Goal: Transaction & Acquisition: Download file/media

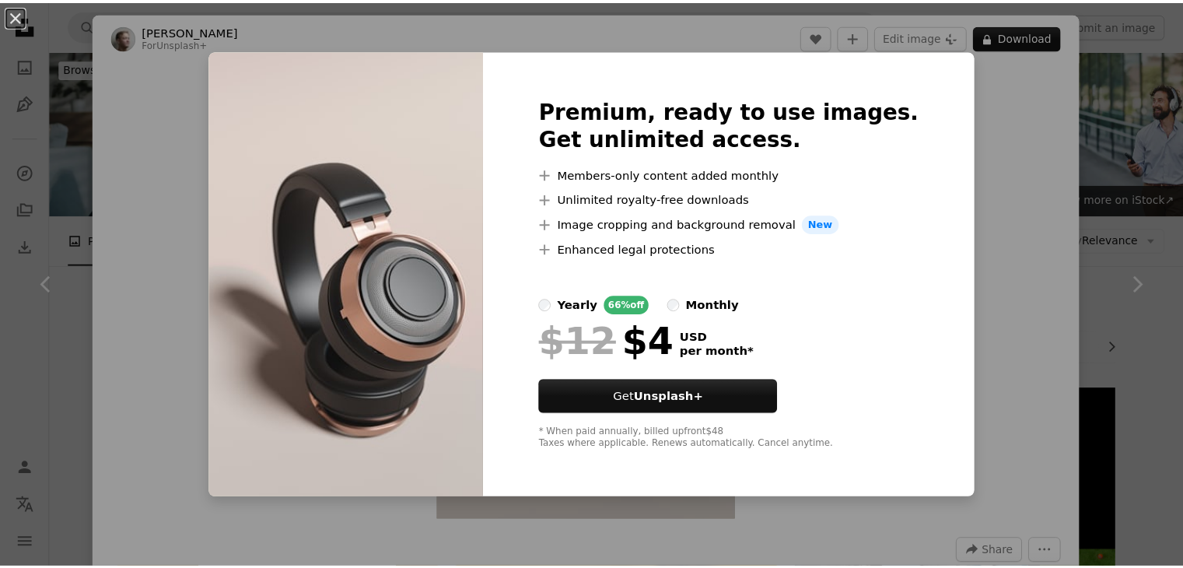
scroll to position [1866, 0]
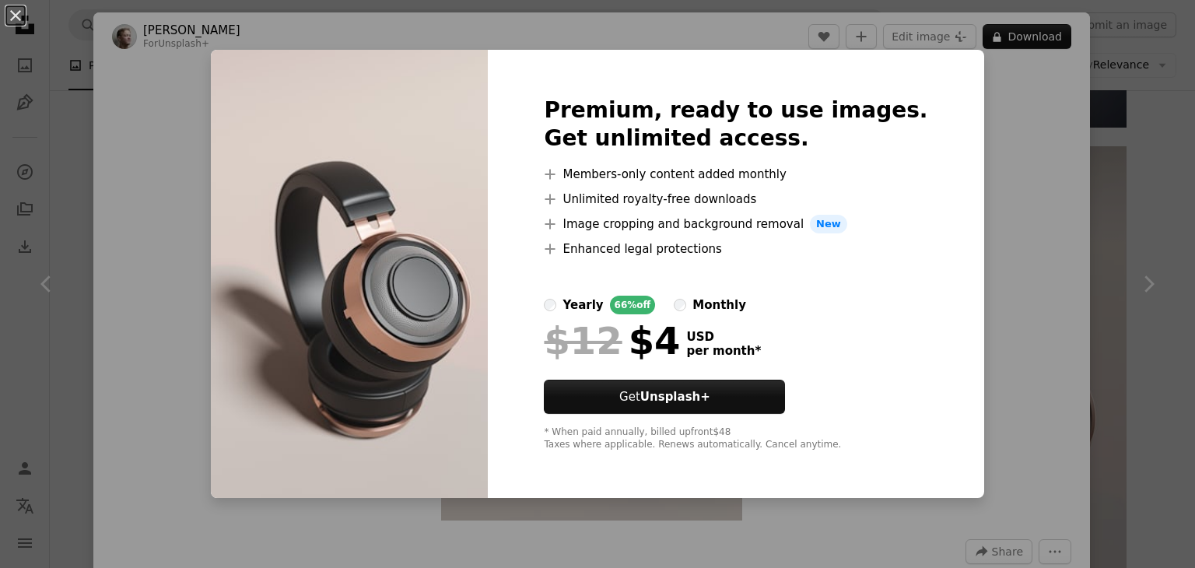
click at [78, 58] on div "An X shape Premium, ready to use images. Get unlimited access. A plus sign Memb…" at bounding box center [597, 284] width 1195 height 568
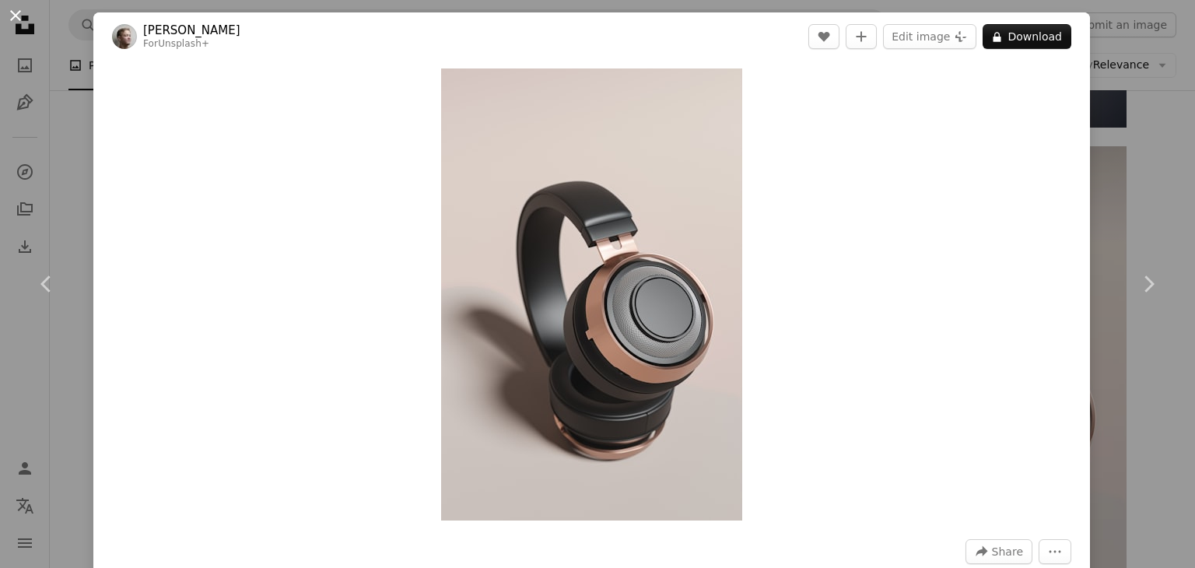
click at [12, 21] on button "An X shape" at bounding box center [15, 15] width 19 height 19
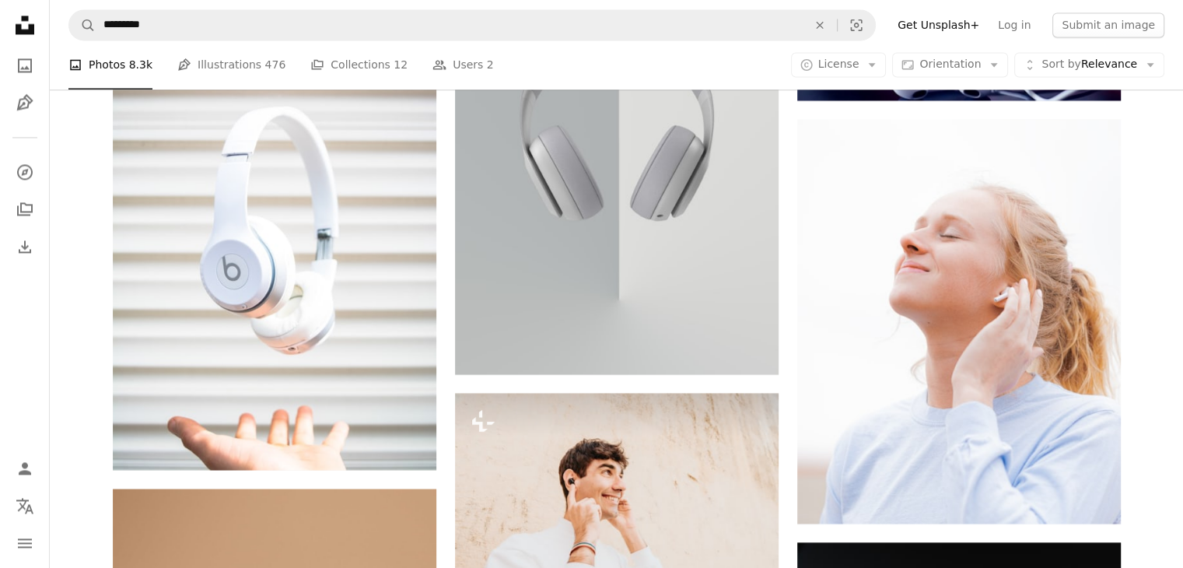
scroll to position [2473, 0]
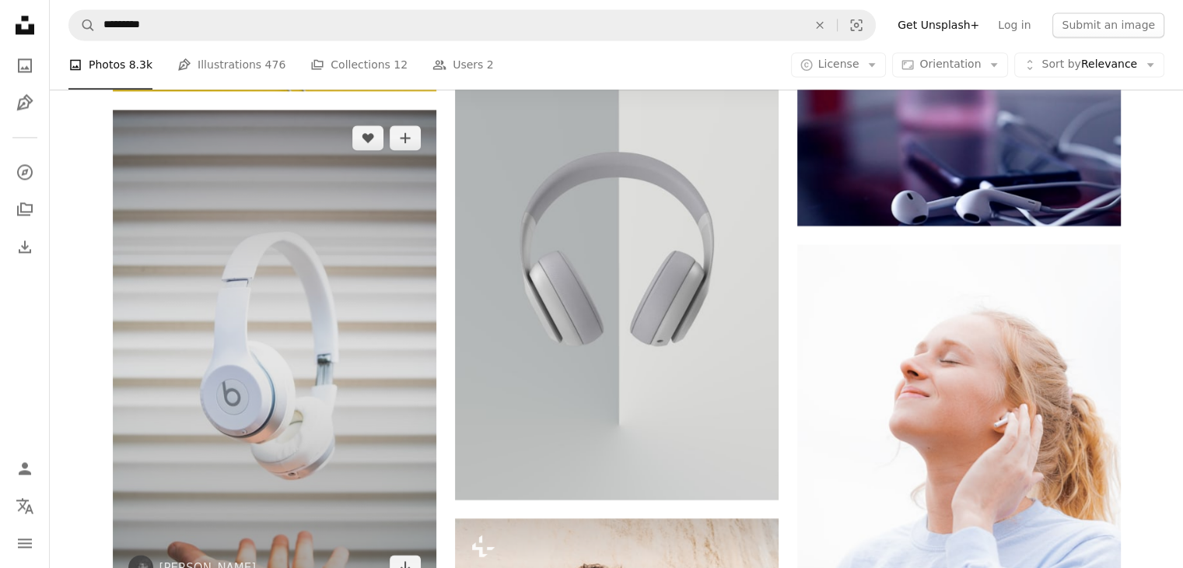
click at [357, 252] on img at bounding box center [275, 352] width 324 height 485
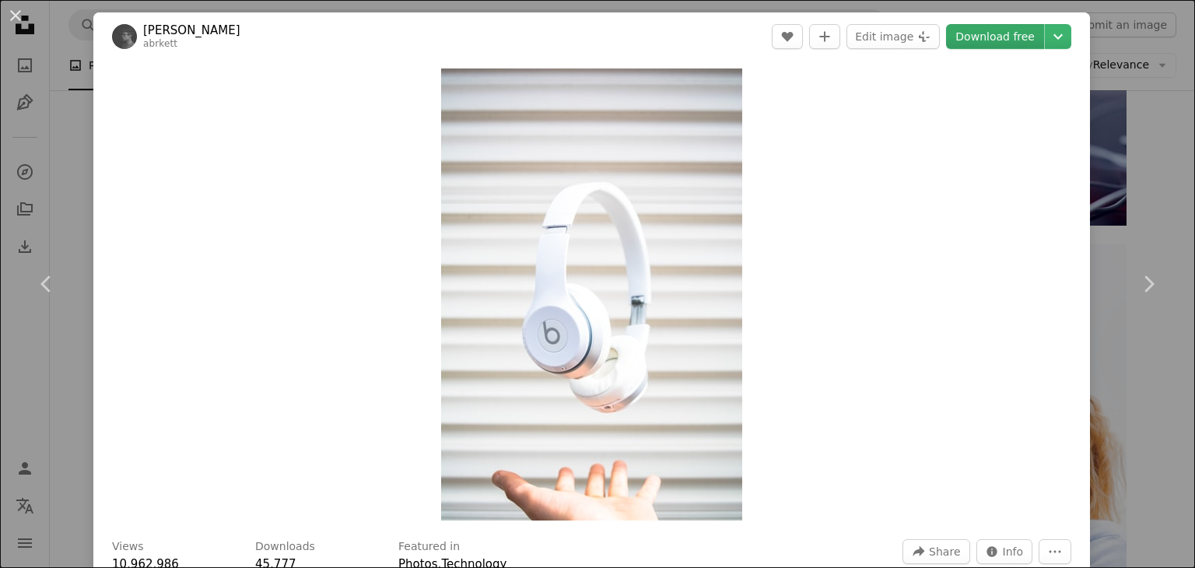
click at [989, 38] on link "Download free" at bounding box center [995, 36] width 98 height 25
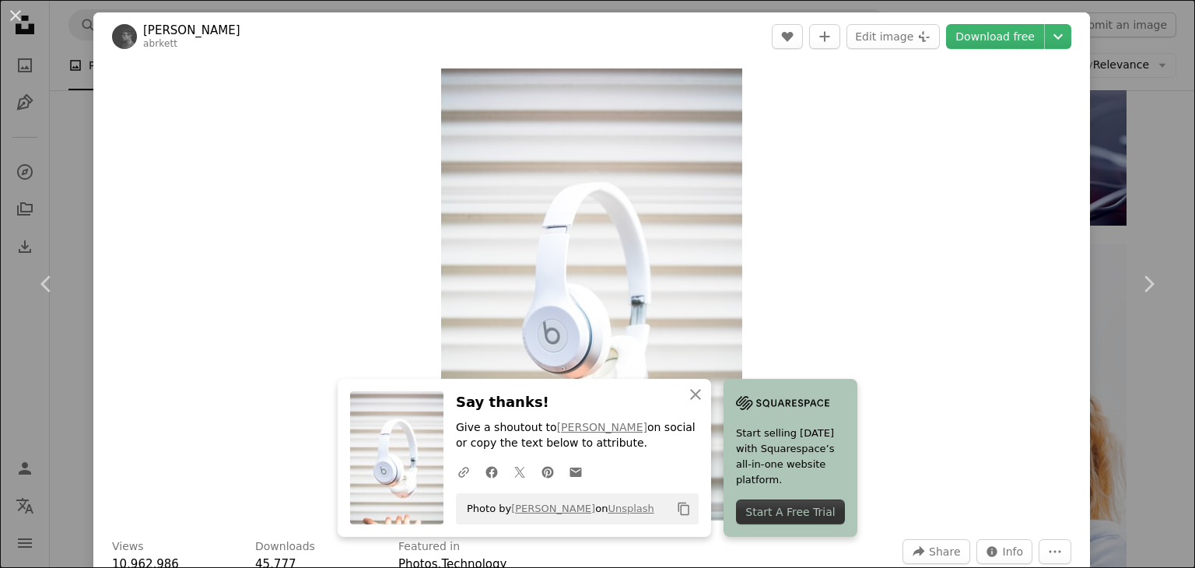
click at [69, 33] on div "An X shape Chevron left Chevron right [PERSON_NAME] abrkett A heart A plus sign…" at bounding box center [597, 284] width 1195 height 568
